Goal: Navigation & Orientation: Find specific page/section

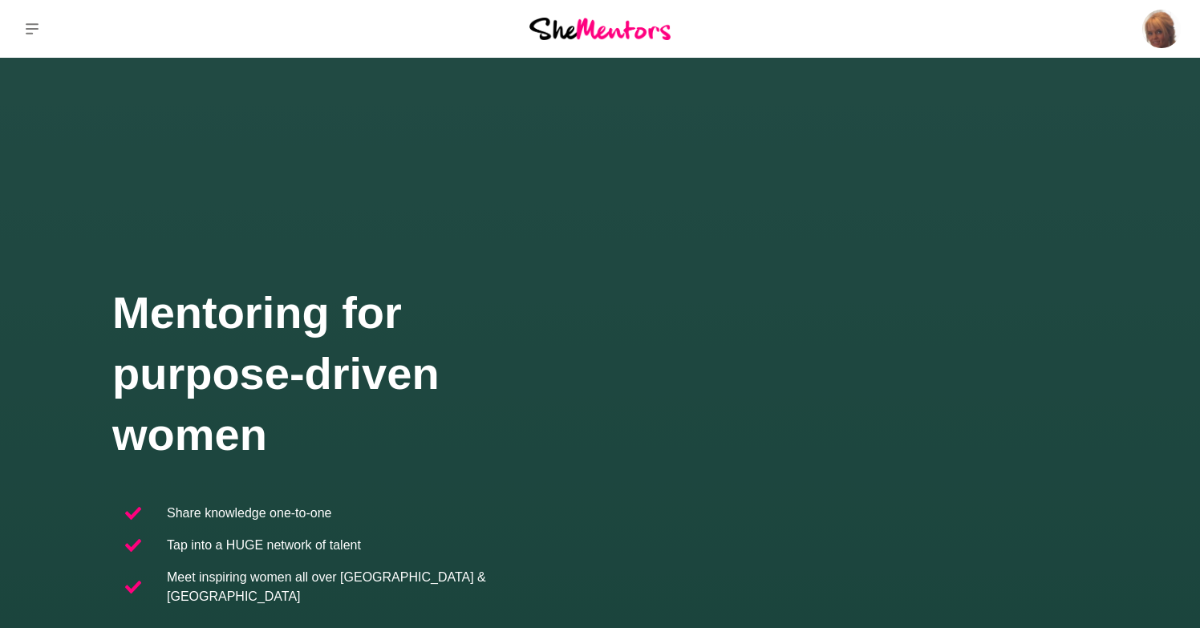
click at [22, 30] on button at bounding box center [32, 29] width 64 height 58
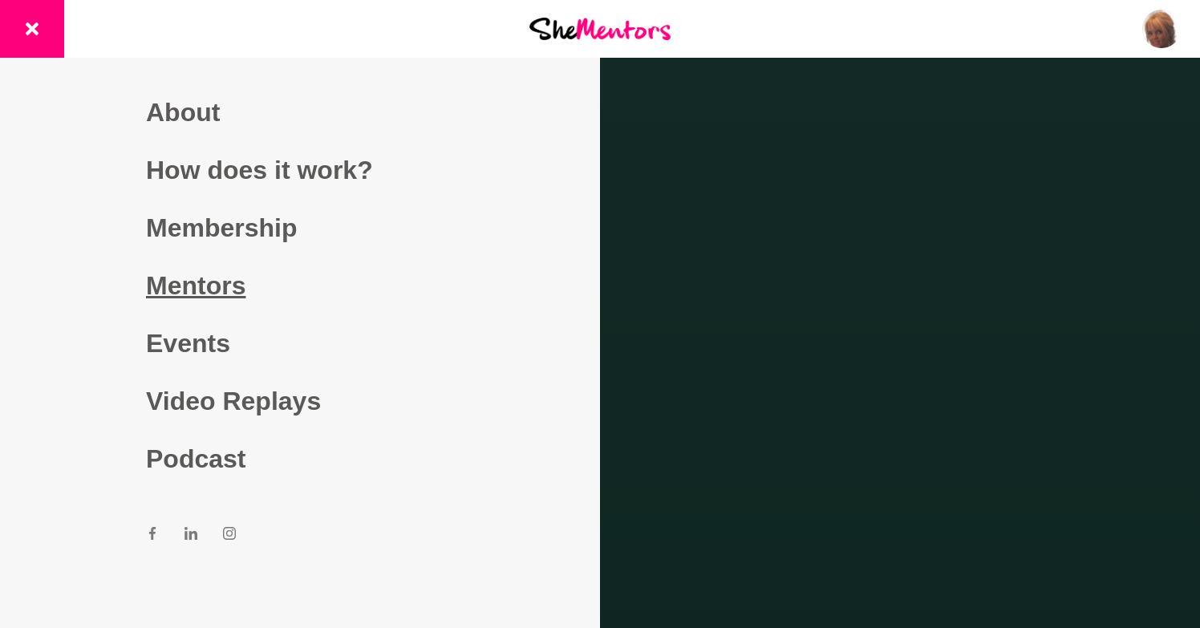
click at [219, 278] on link "Mentors" at bounding box center [300, 286] width 308 height 58
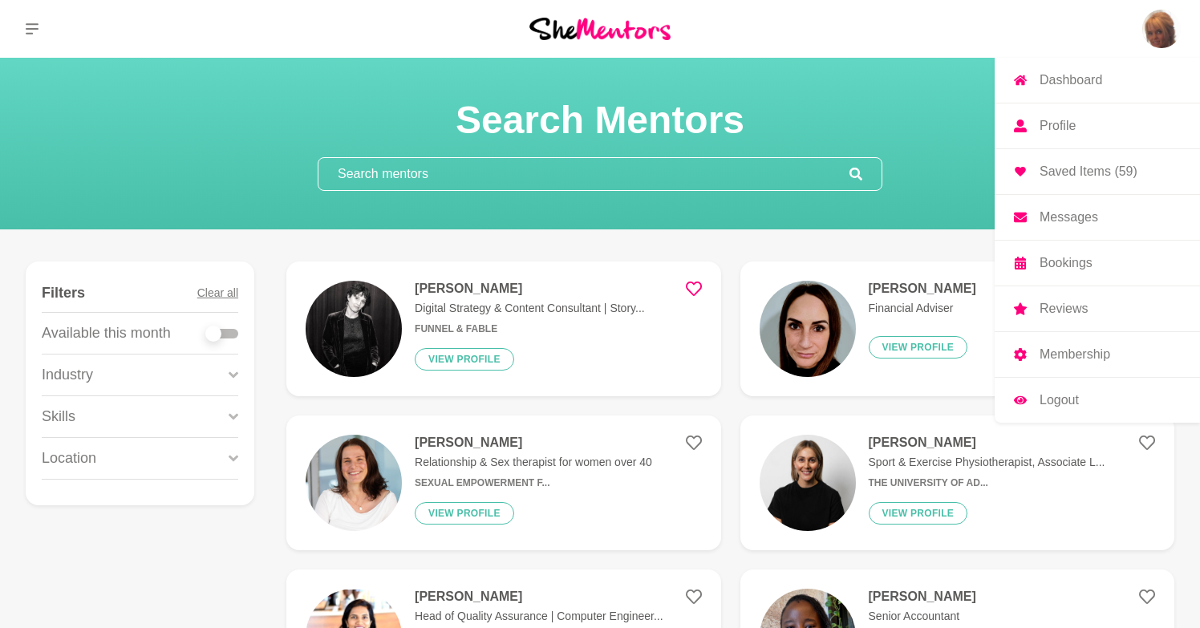
click at [1070, 171] on p "Saved Items (59)" at bounding box center [1089, 171] width 98 height 13
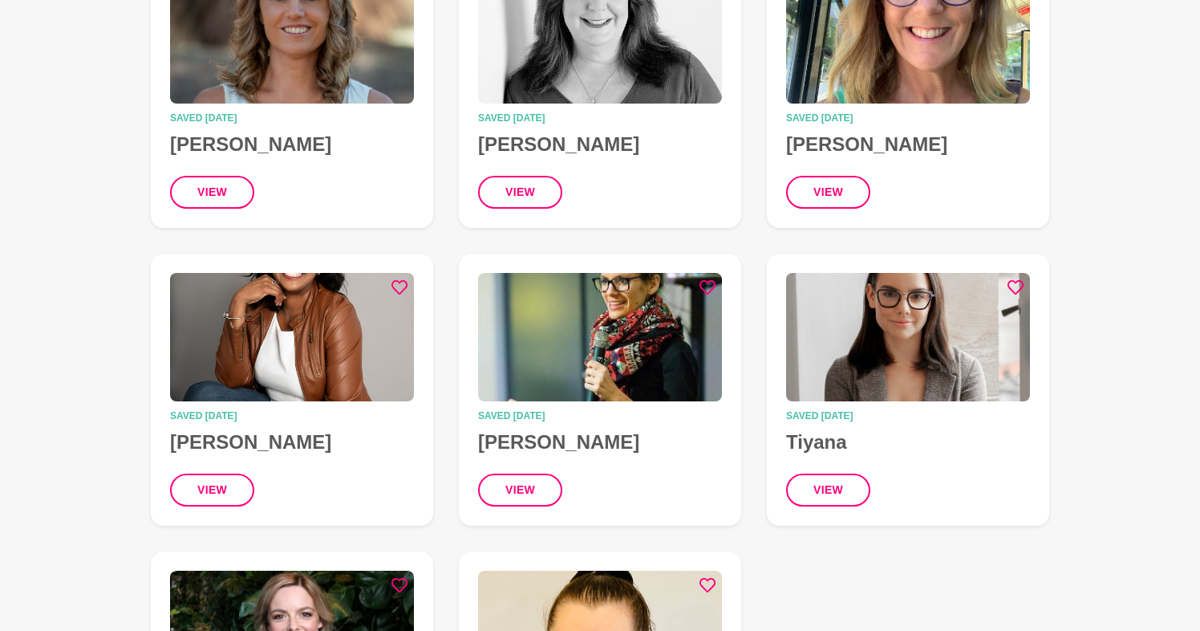
scroll to position [5464, 0]
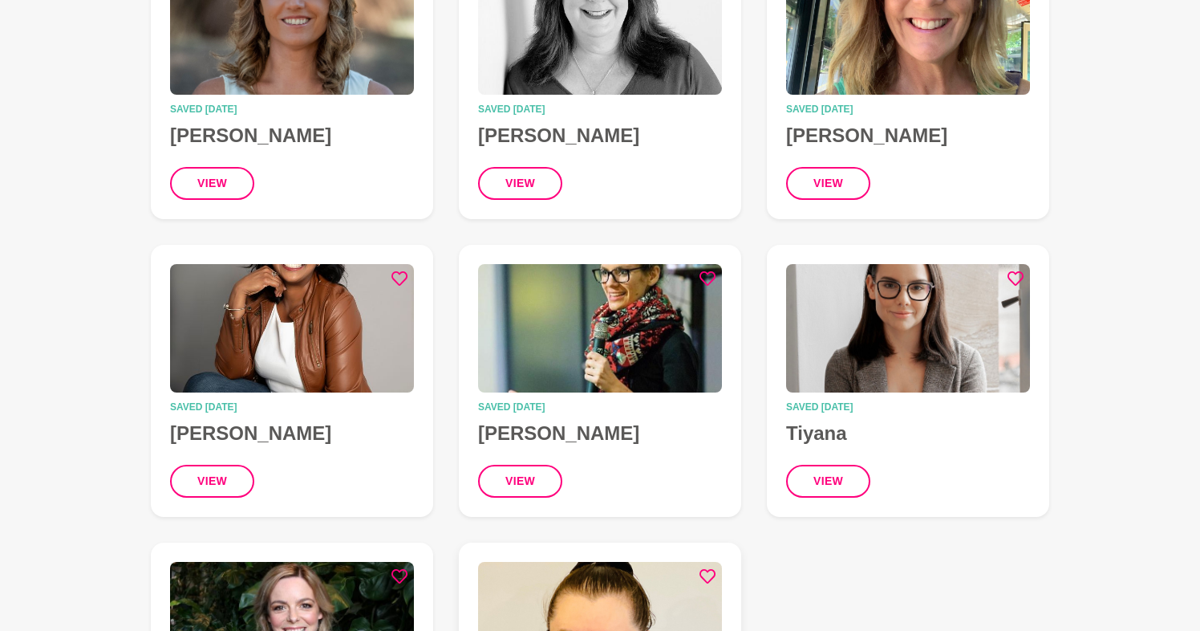
click at [645, 562] on img at bounding box center [600, 626] width 244 height 128
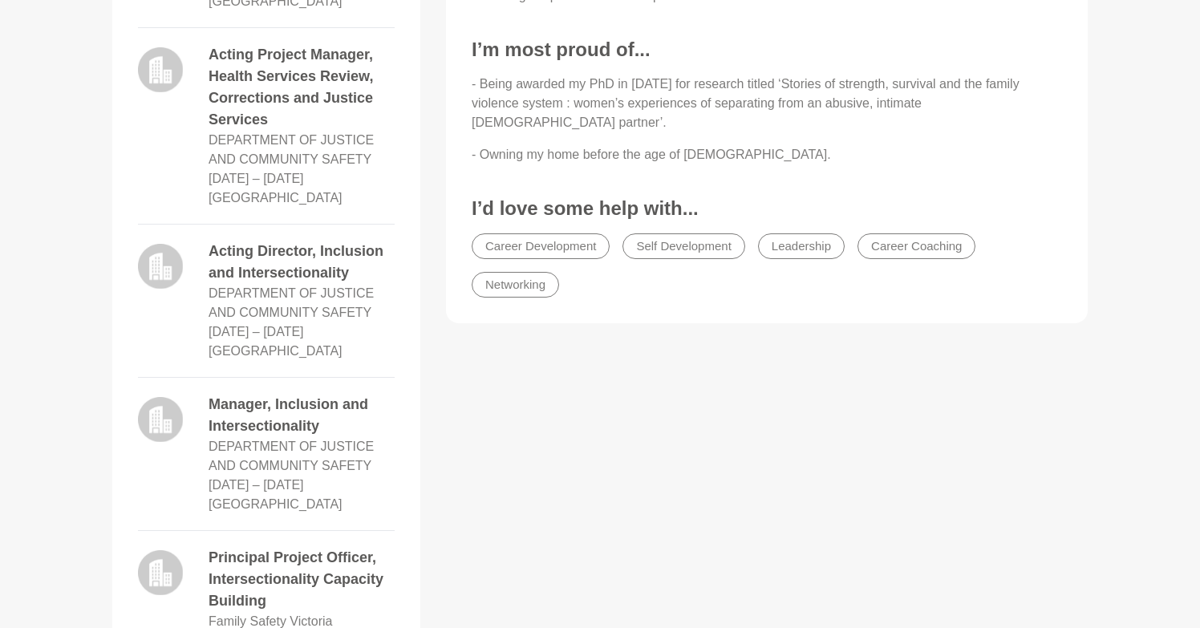
scroll to position [997, 0]
